Goal: Information Seeking & Learning: Understand process/instructions

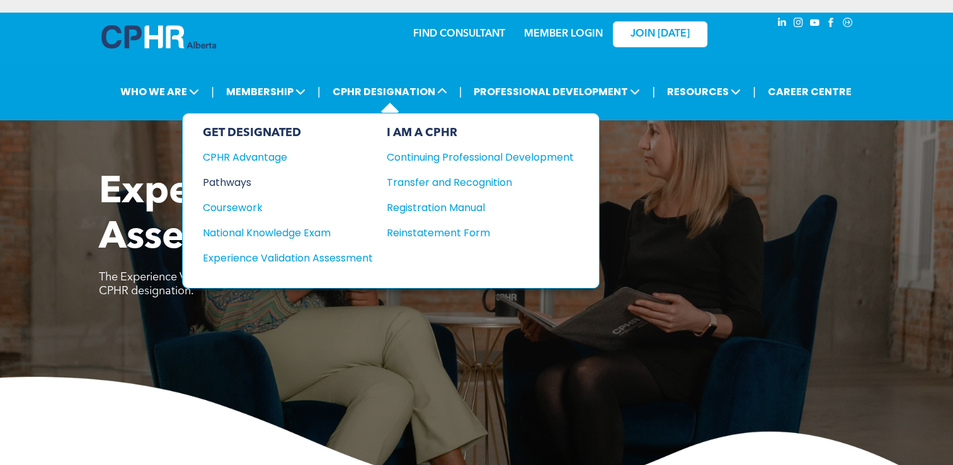
click at [236, 178] on div "Pathways" at bounding box center [279, 183] width 153 height 16
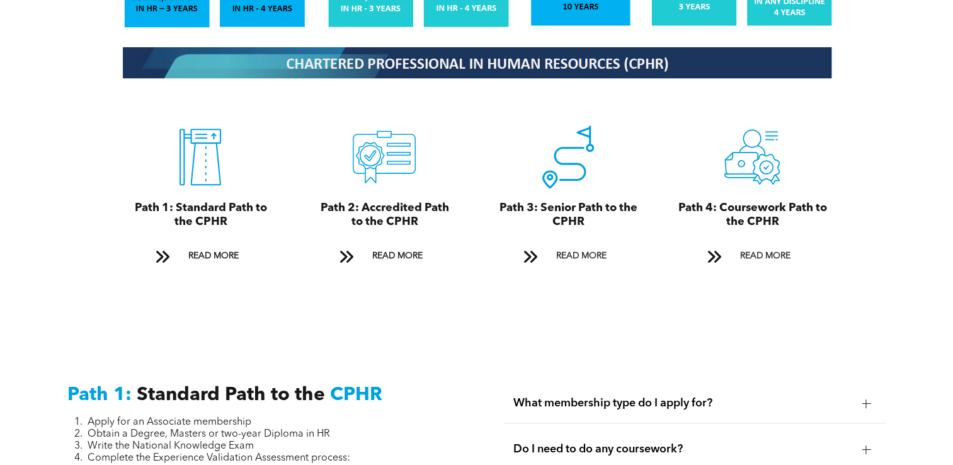
scroll to position [1449, 0]
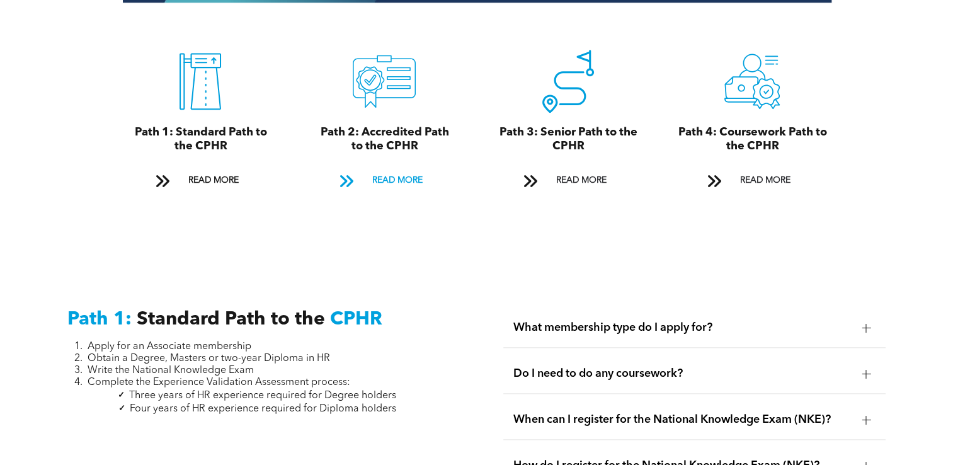
click at [382, 169] on span "READ MORE" at bounding box center [396, 180] width 59 height 23
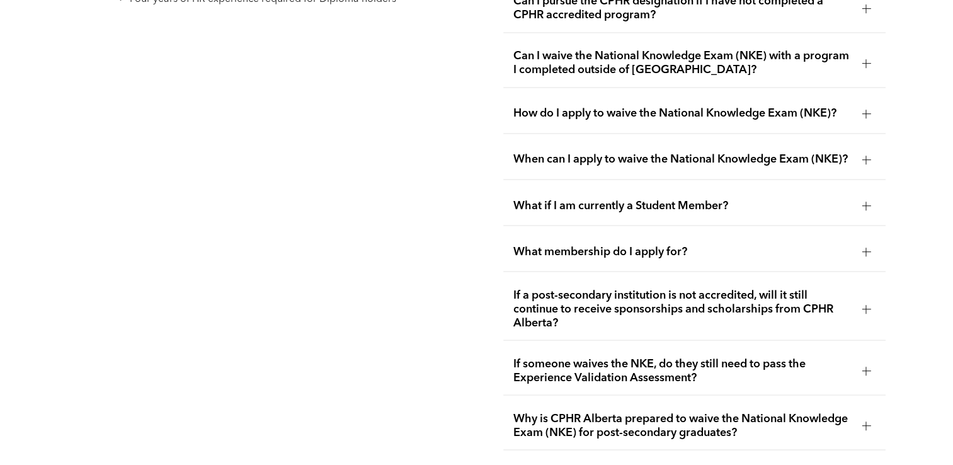
scroll to position [2190, 0]
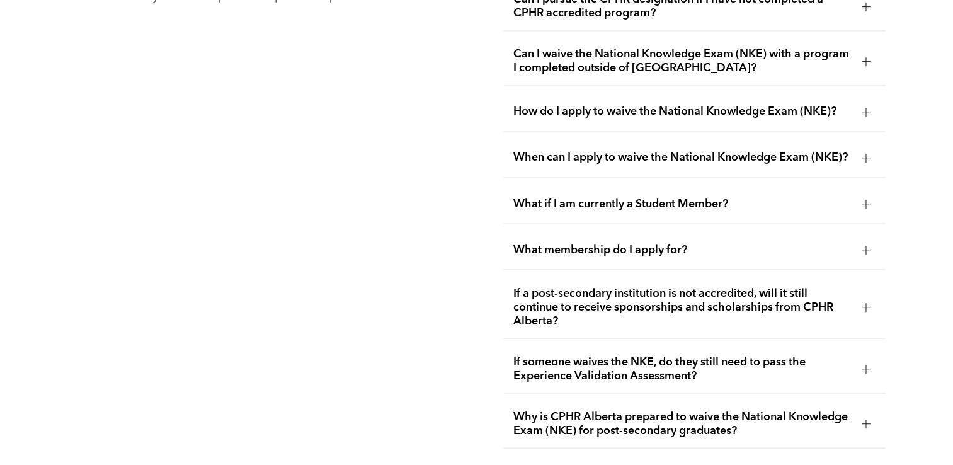
click at [862, 245] on div at bounding box center [866, 249] width 9 height 9
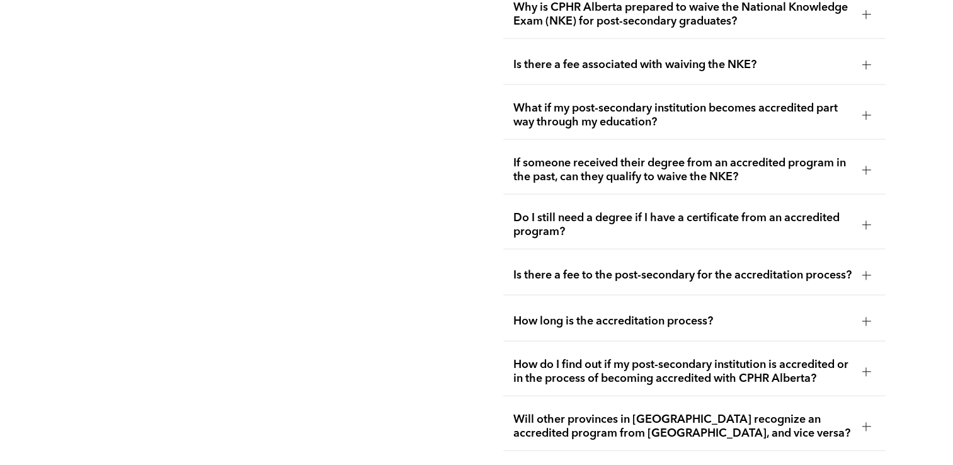
scroll to position [2631, 0]
click at [865, 221] on div at bounding box center [866, 225] width 9 height 9
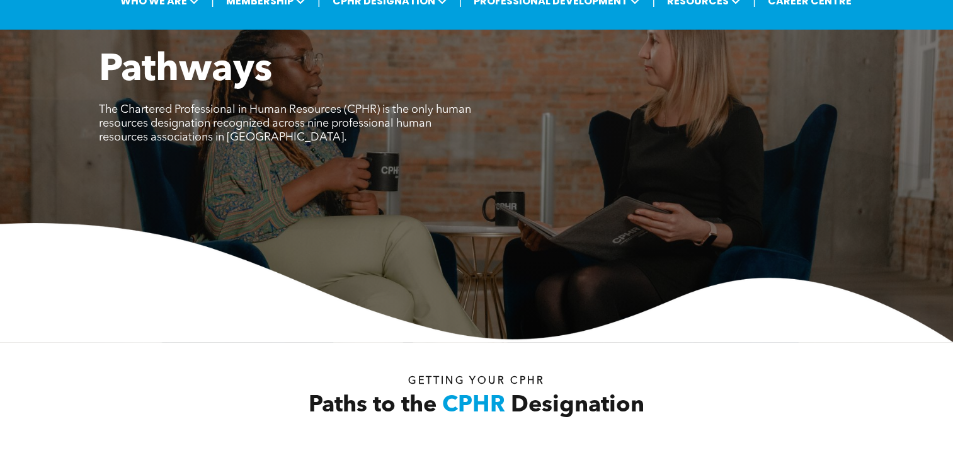
scroll to position [0, 0]
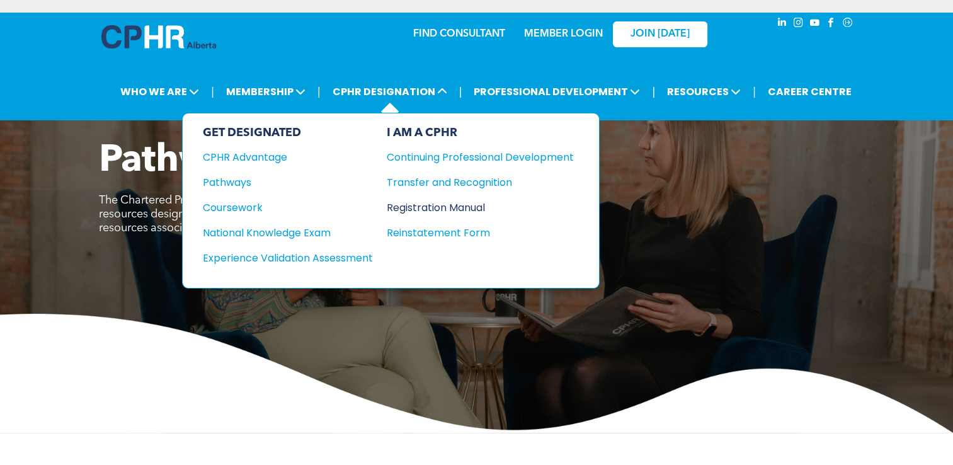
click at [451, 208] on div "Registration Manual" at bounding box center [471, 208] width 168 height 16
